Goal: Transaction & Acquisition: Purchase product/service

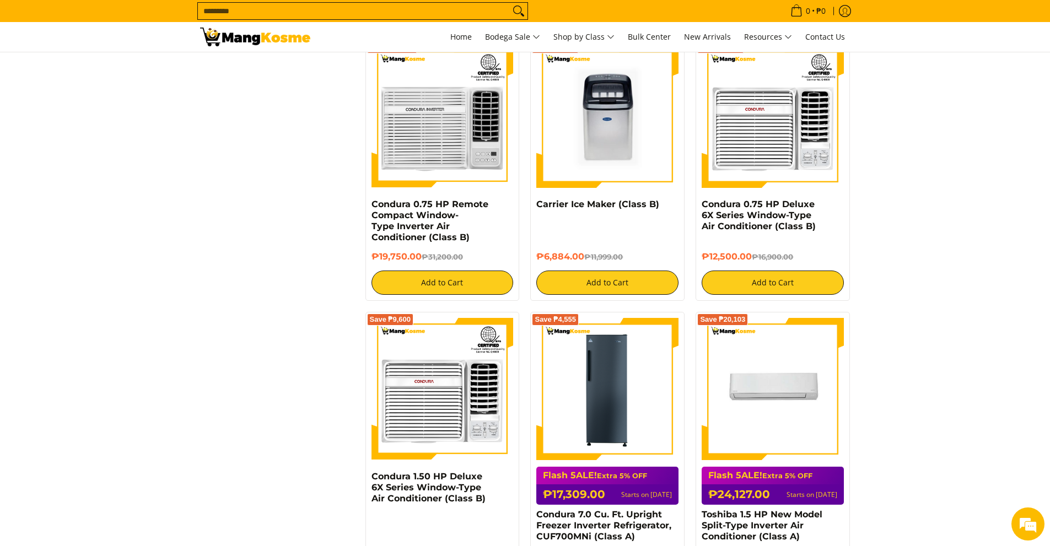
scroll to position [2150, 0]
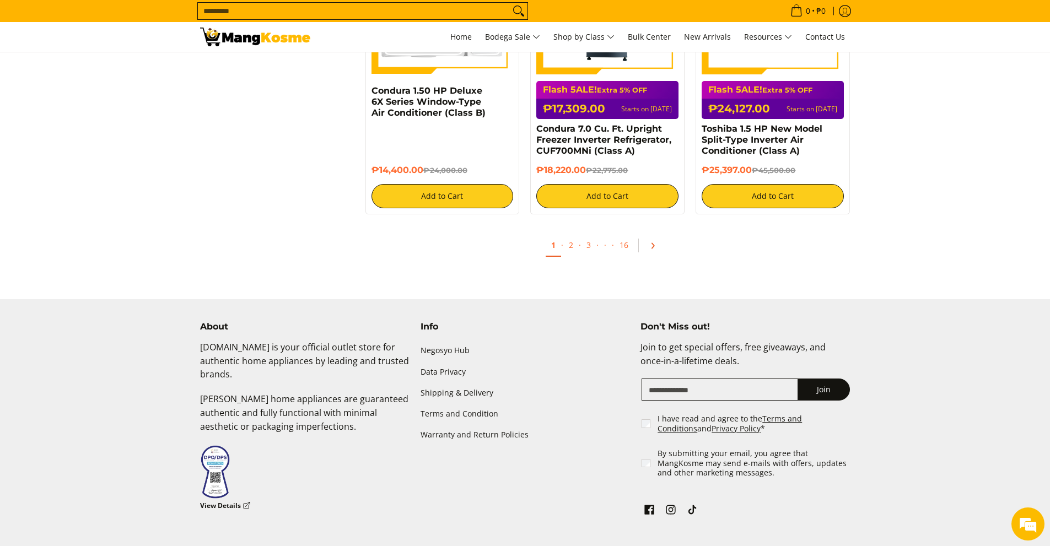
click at [654, 249] on icon "Pagination" at bounding box center [653, 246] width 8 height 8
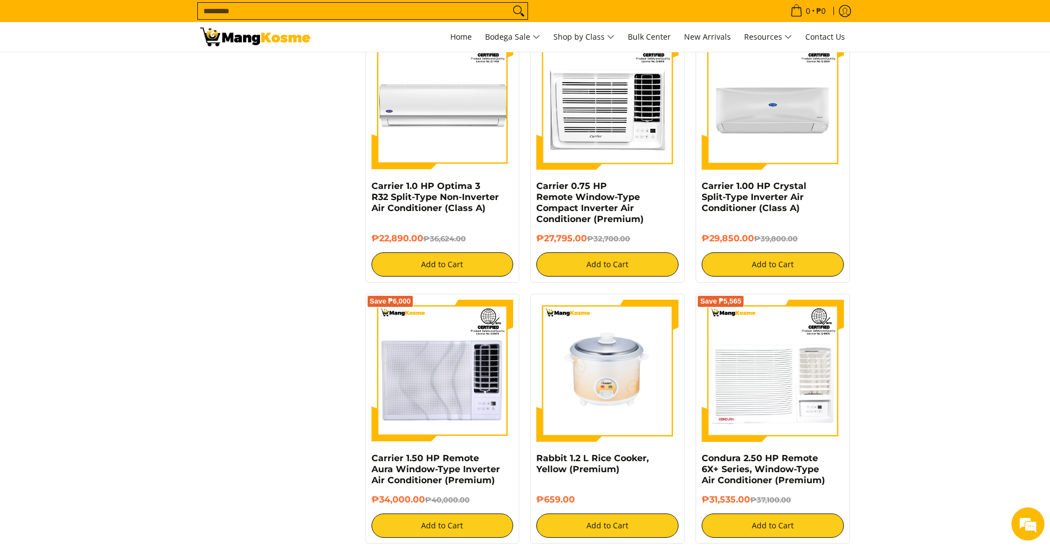
scroll to position [2205, 0]
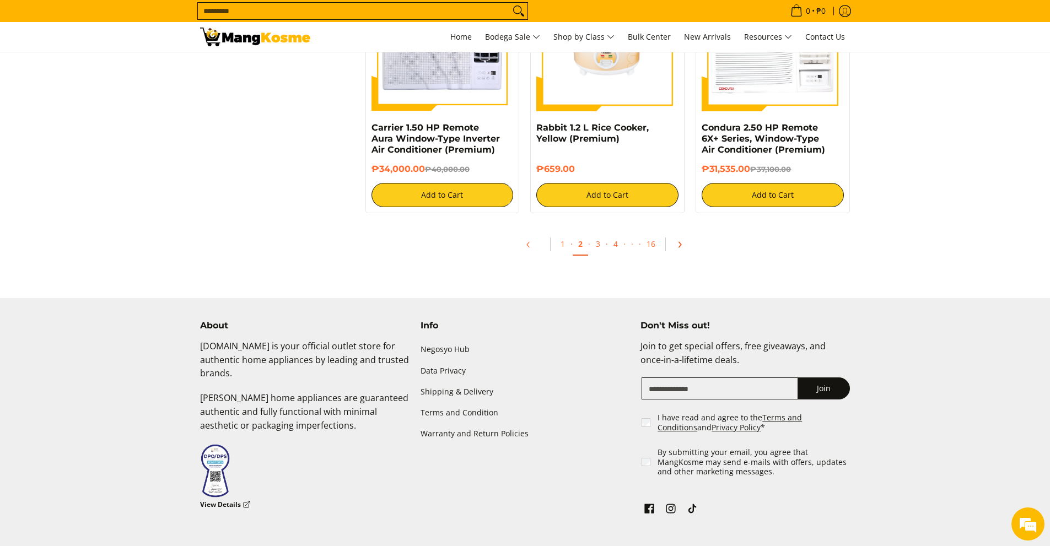
click at [677, 241] on link "Pagination" at bounding box center [683, 244] width 26 height 19
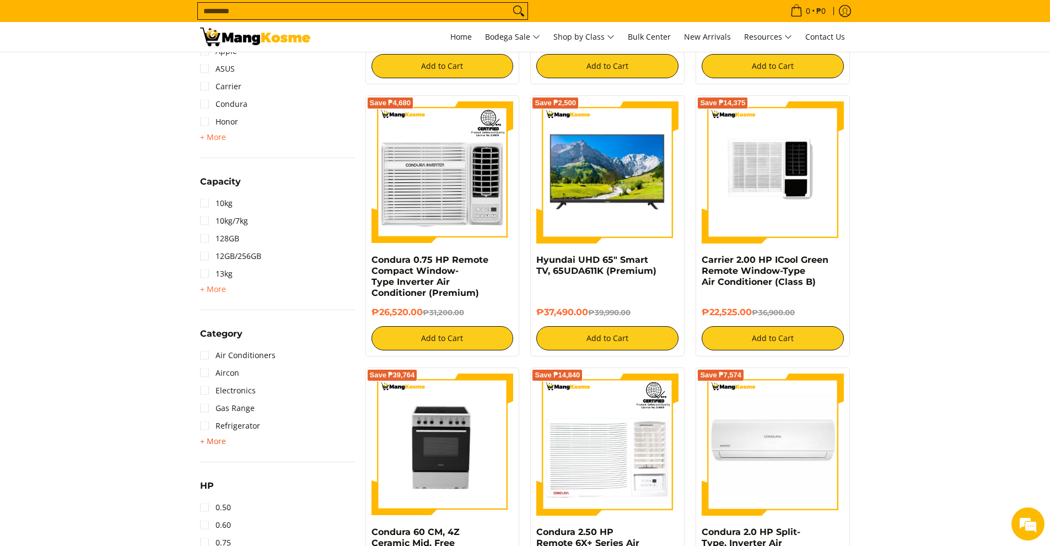
drag, startPoint x: 214, startPoint y: 444, endPoint x: 203, endPoint y: 449, distance: 12.6
click at [214, 445] on span "+ More" at bounding box center [213, 441] width 26 height 9
click at [203, 463] on link "TVs" at bounding box center [214, 462] width 28 height 18
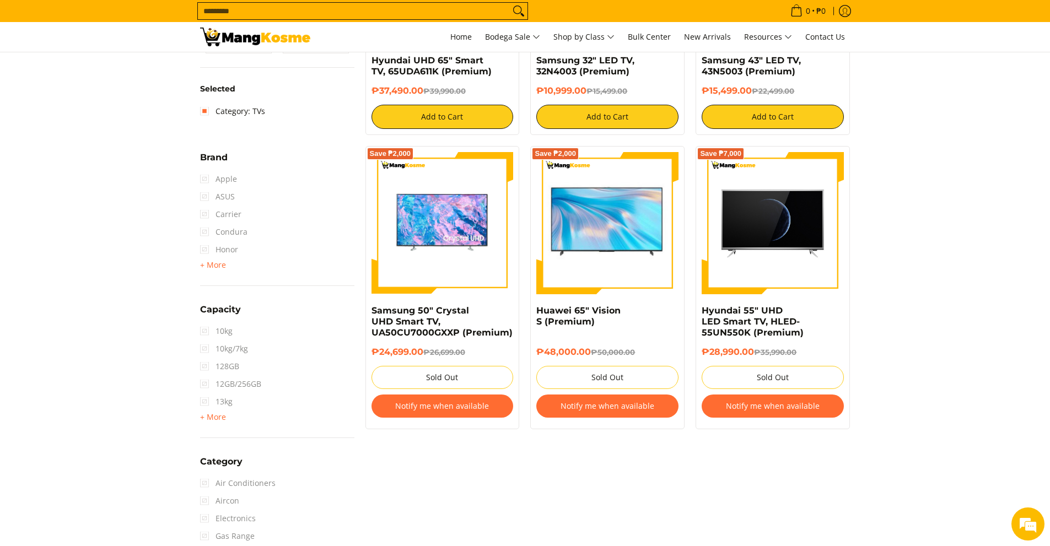
scroll to position [287, 0]
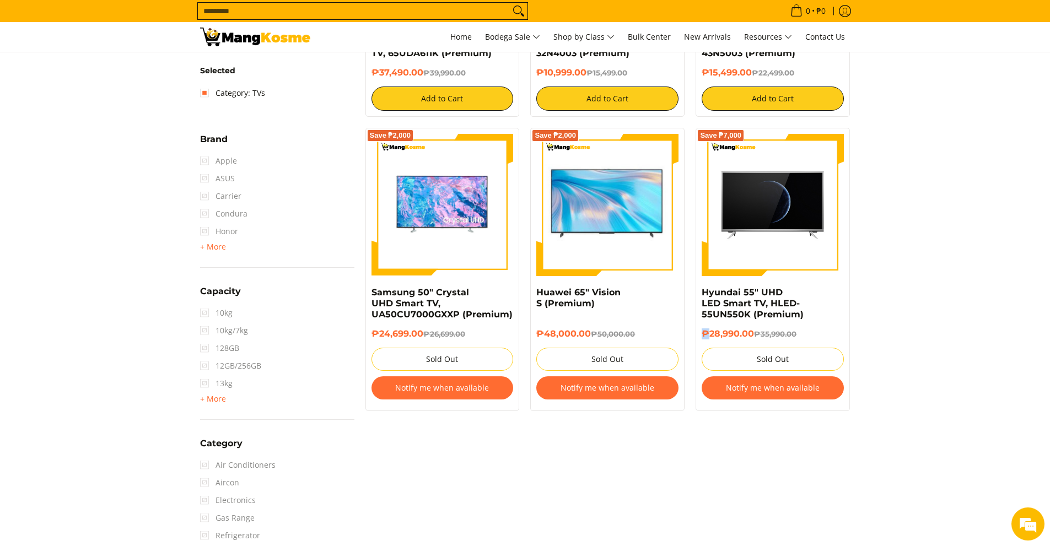
drag, startPoint x: 712, startPoint y: 332, endPoint x: 847, endPoint y: 330, distance: 135.1
click at [833, 327] on div "Hyundai 55" UHD LED Smart TV, HLED-55UN550K (Premium) ₱28,990.00 ₱35,990.00 Sol…" at bounding box center [773, 346] width 142 height 118
